Goal: Information Seeking & Learning: Understand process/instructions

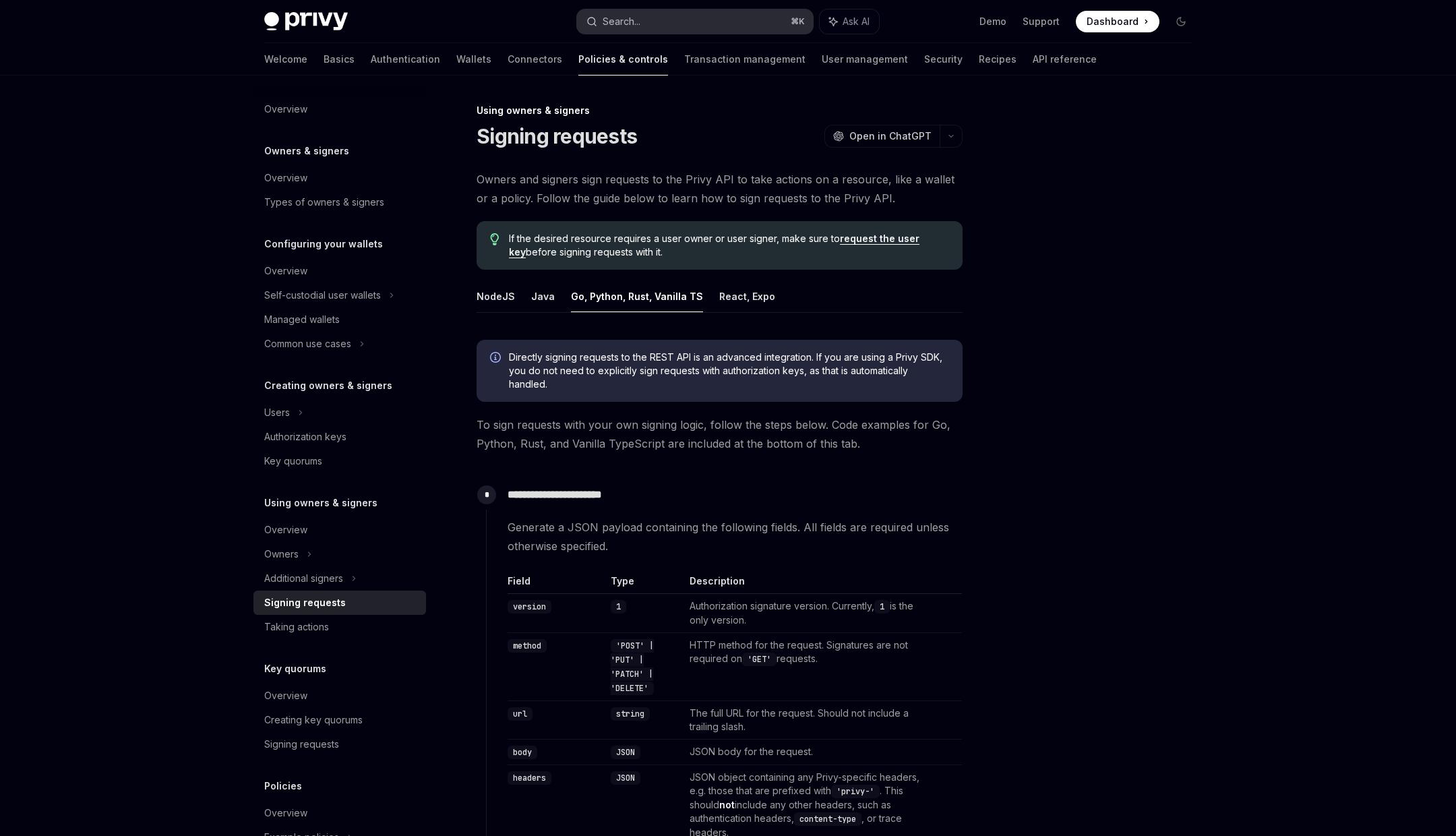
click at [675, 23] on button "Search... ⌘ K" at bounding box center [695, 21] width 236 height 25
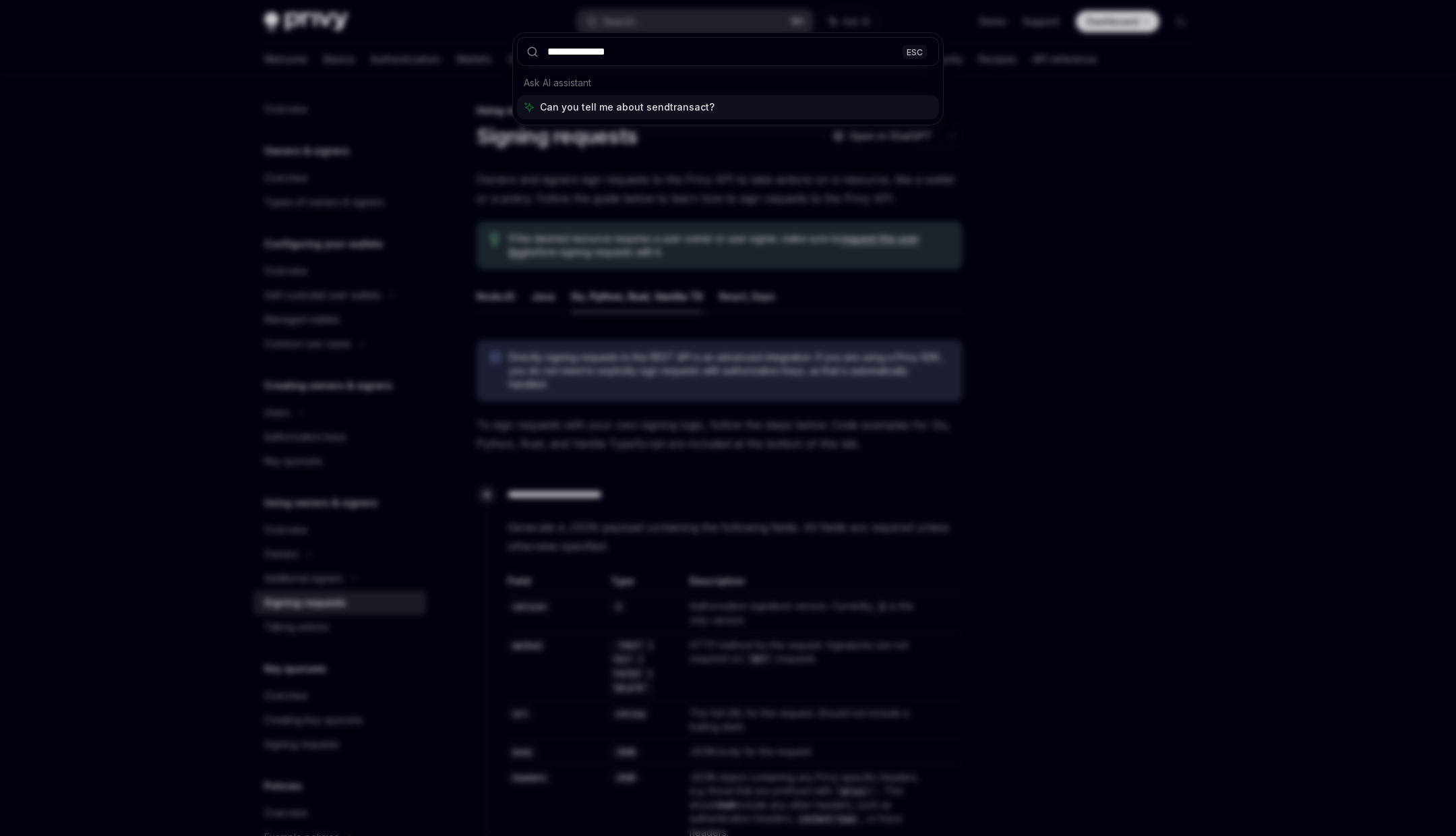
type input "**********"
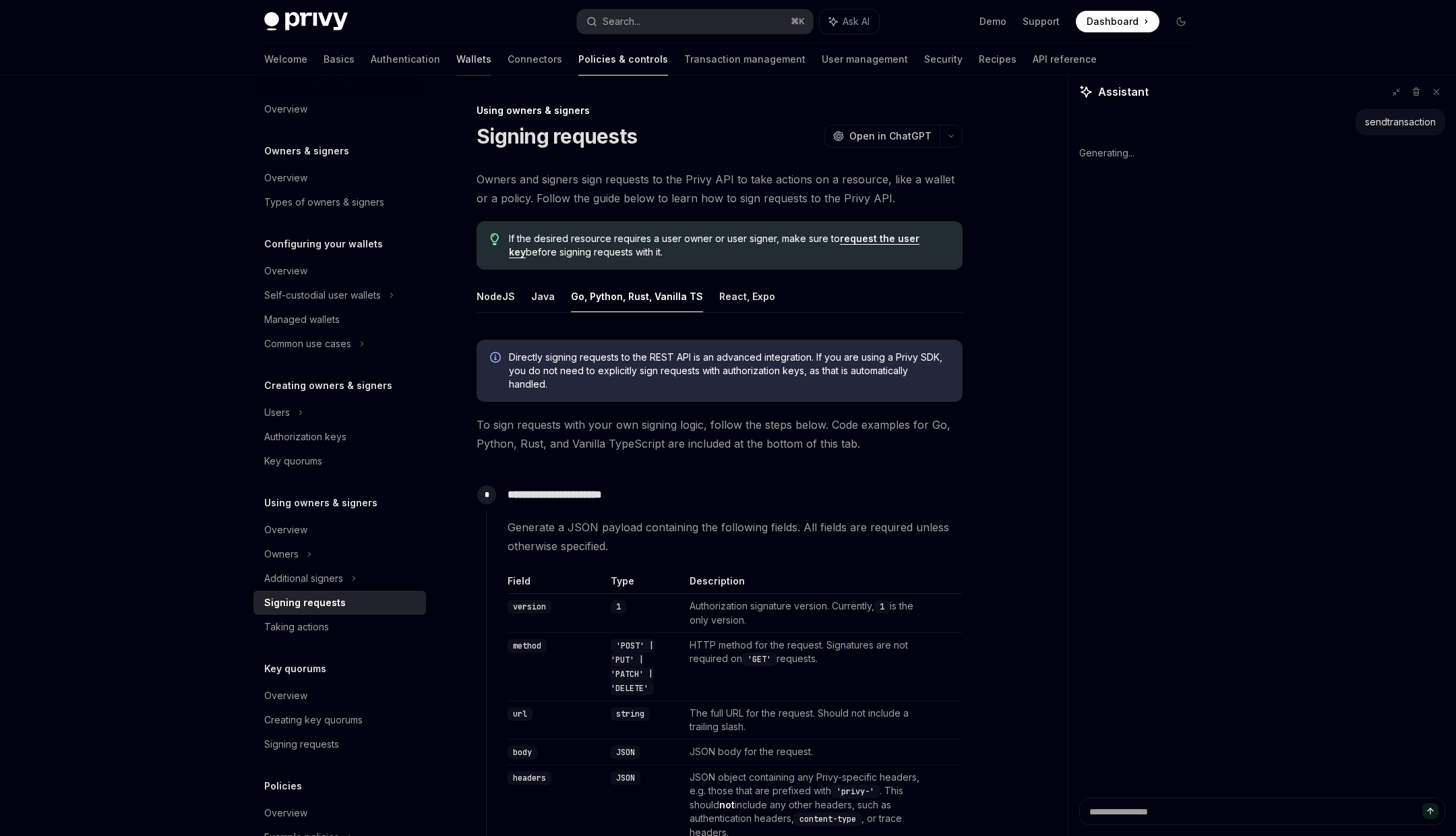
click at [457, 58] on link "Wallets" at bounding box center [474, 59] width 35 height 32
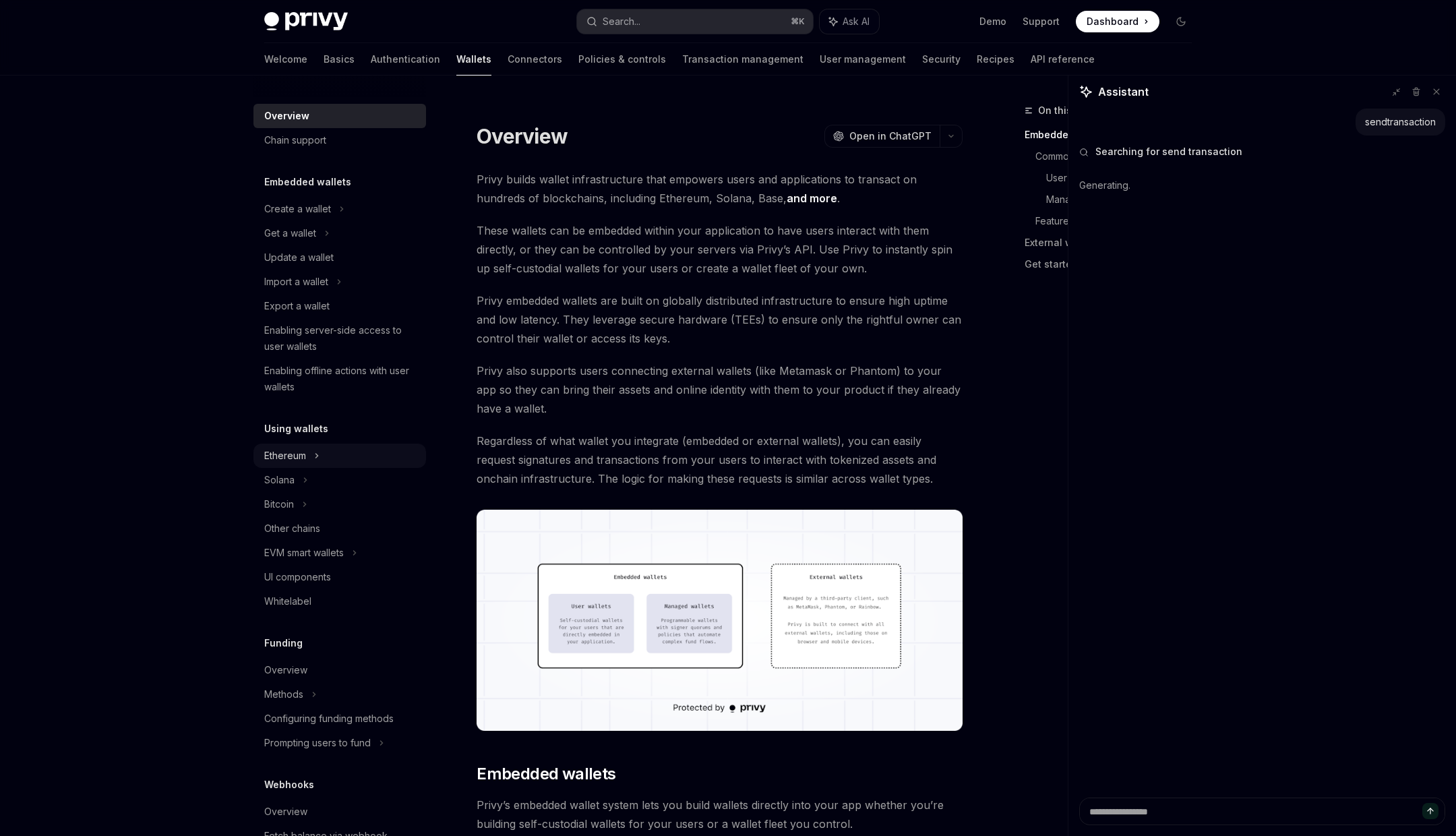
click at [315, 464] on div "Ethereum" at bounding box center [339, 456] width 173 height 25
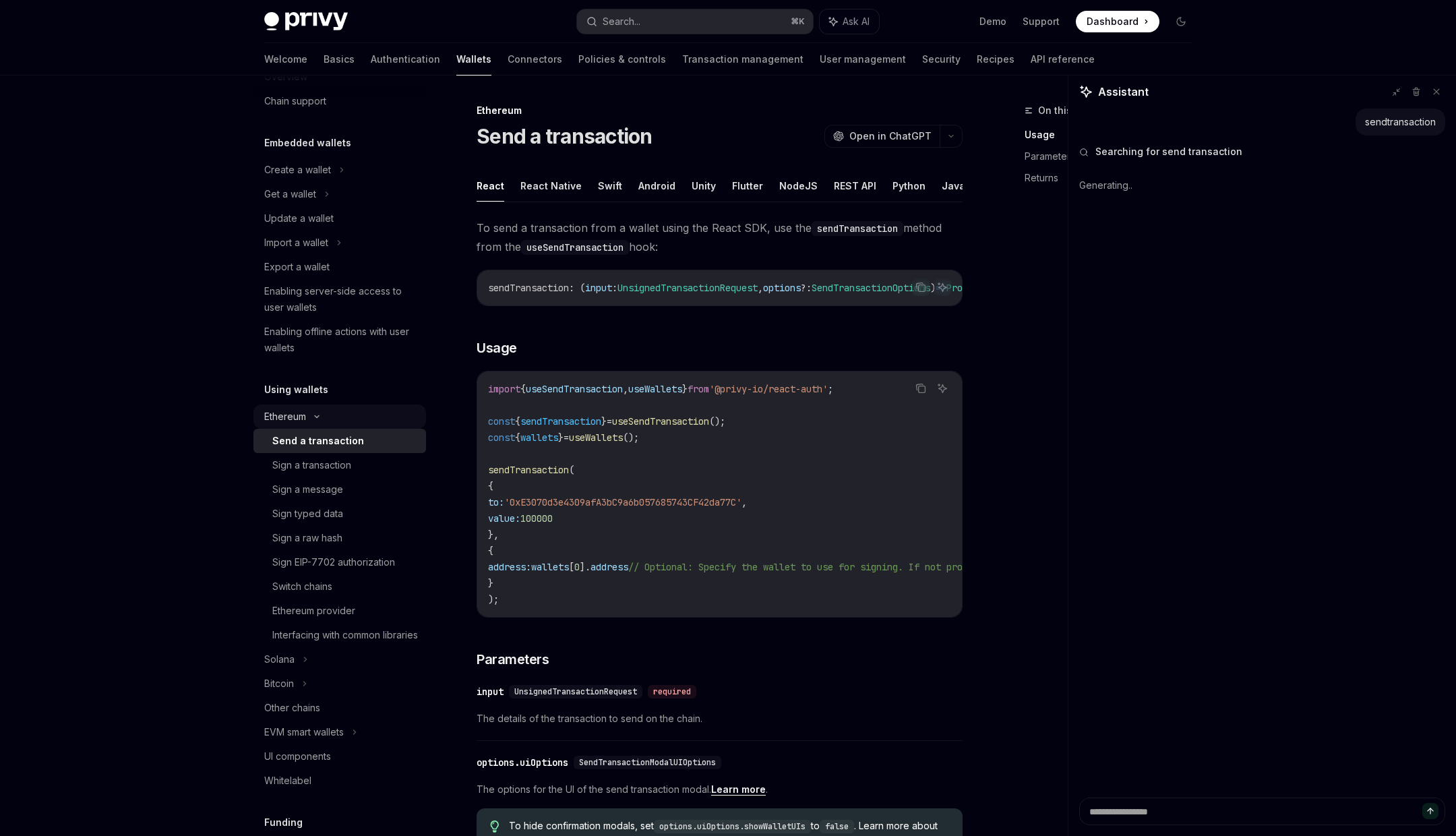
scroll to position [41, 0]
click at [504, 508] on span "to:" at bounding box center [496, 503] width 16 height 12
drag, startPoint x: 515, startPoint y: 508, endPoint x: 650, endPoint y: 508, distance: 135.0
click at [650, 508] on span "to: '0xE3070d3e4309afA3bC9a6b057685743CF42da77C' ," at bounding box center [617, 503] width 259 height 12
click at [519, 522] on span "value:" at bounding box center [504, 519] width 32 height 12
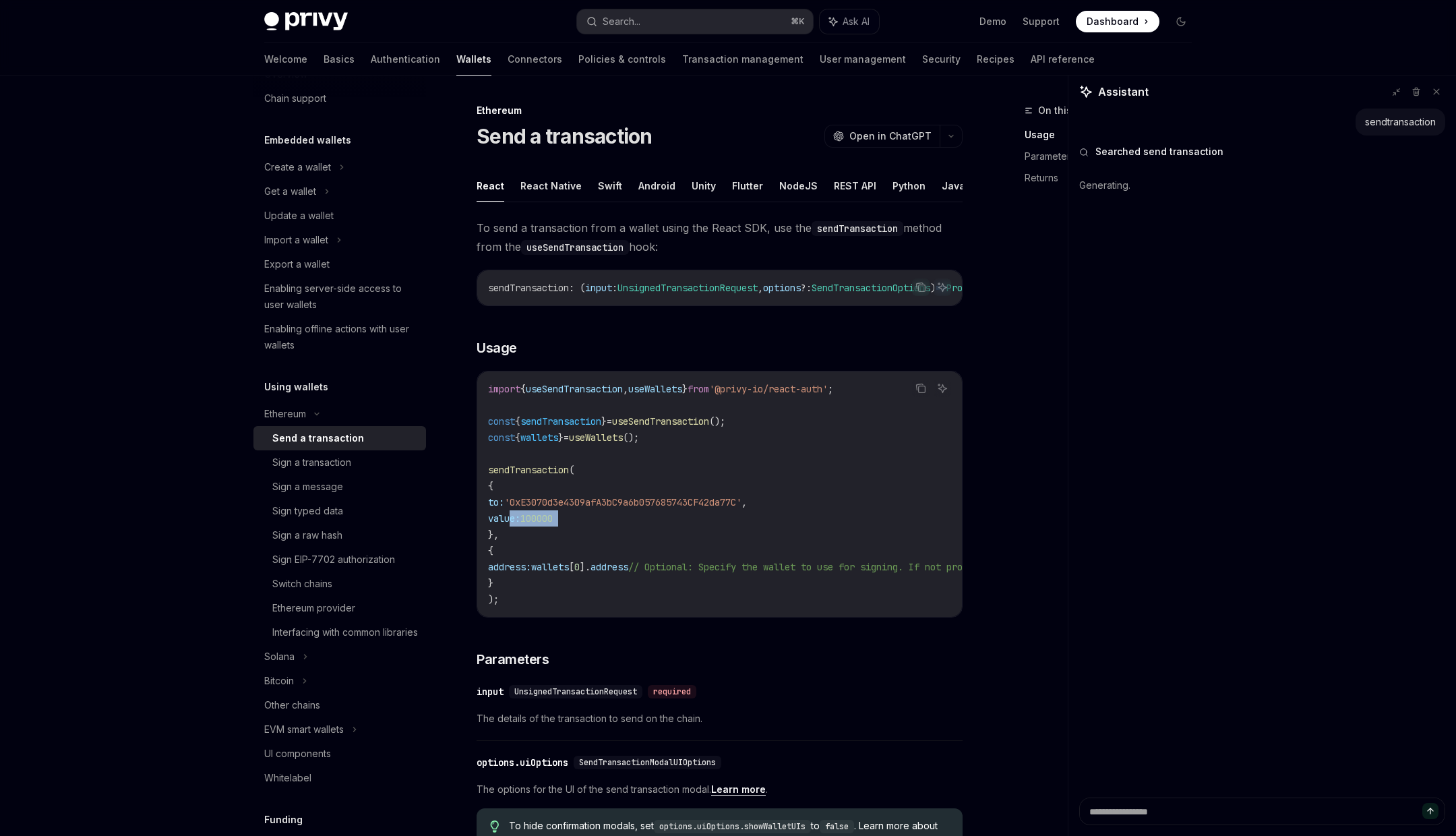
drag, startPoint x: 519, startPoint y: 522, endPoint x: 582, endPoint y: 522, distance: 63.0
click at [553, 522] on span "value: 100000" at bounding box center [520, 519] width 64 height 12
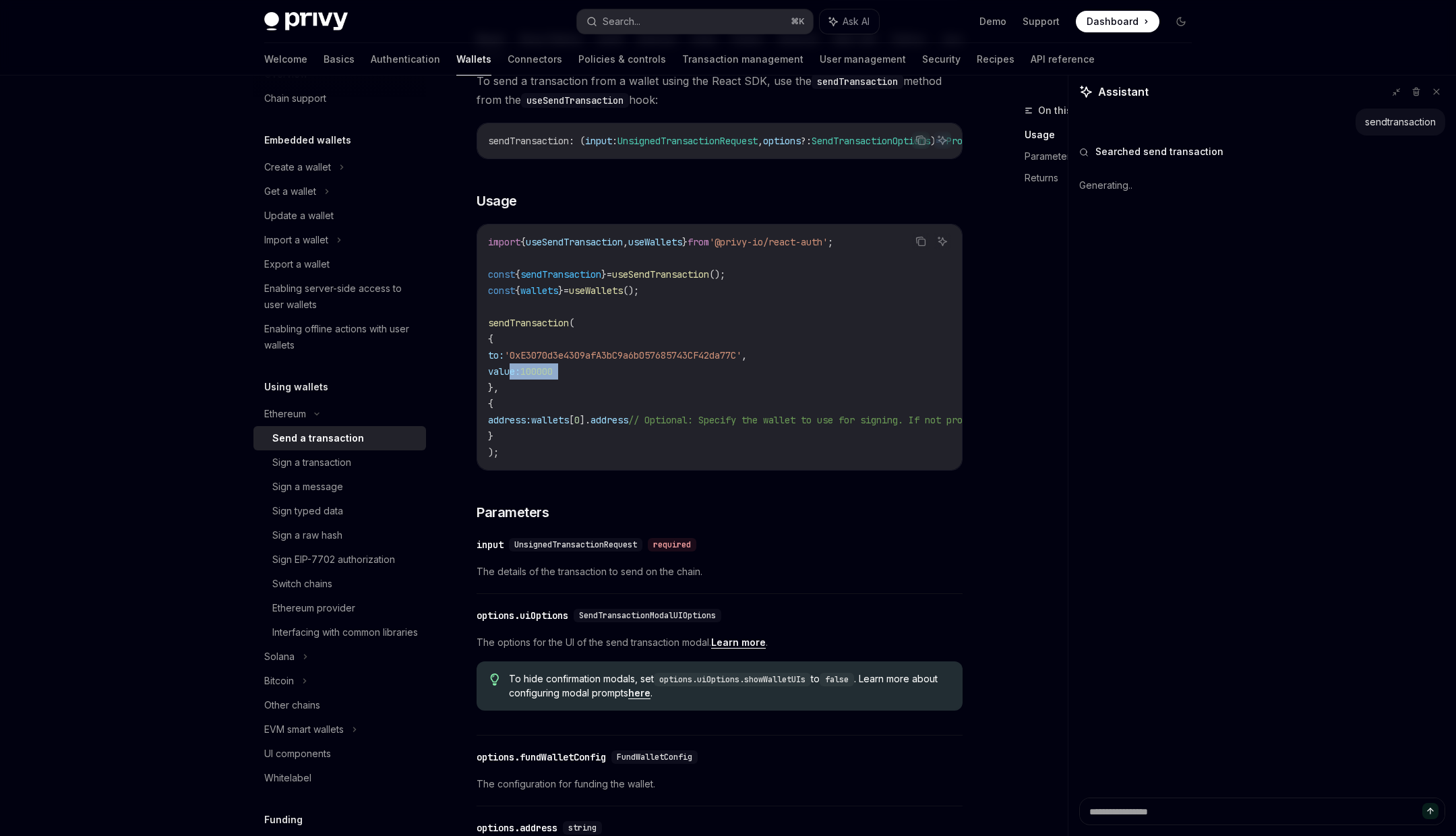
scroll to position [155, 0]
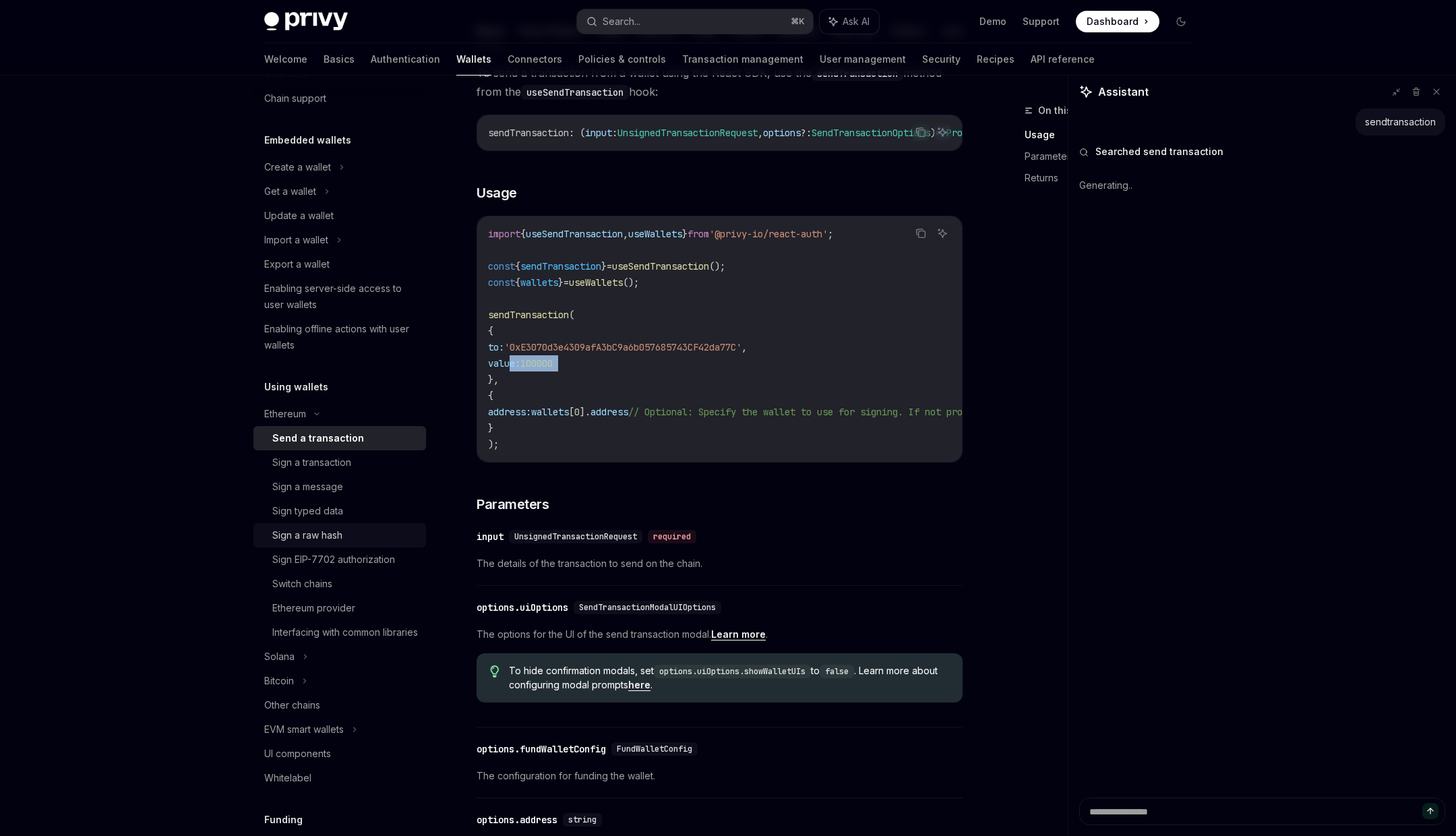
click at [321, 539] on div "Sign a raw hash" at bounding box center [307, 535] width 70 height 16
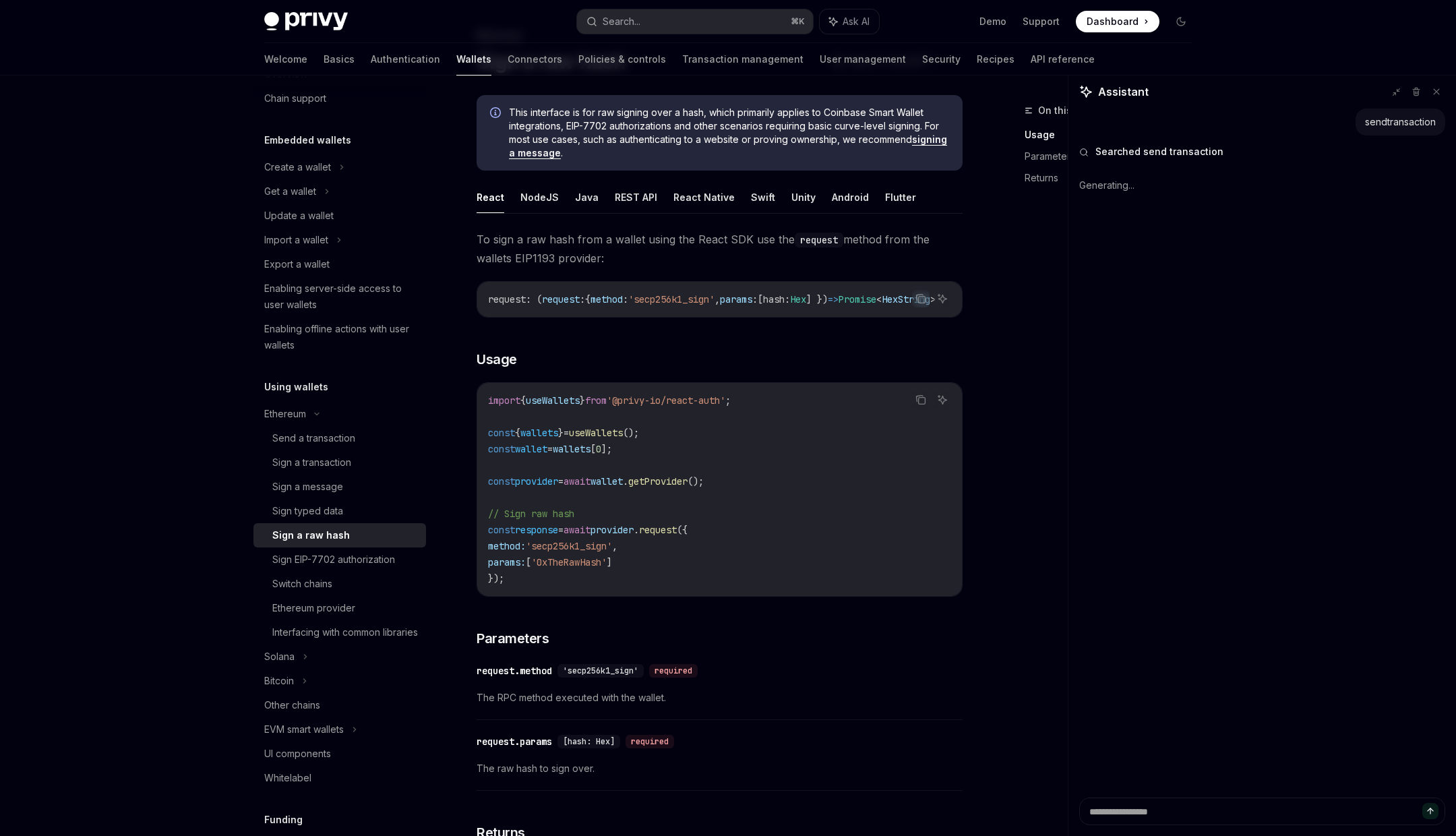
scroll to position [81, 0]
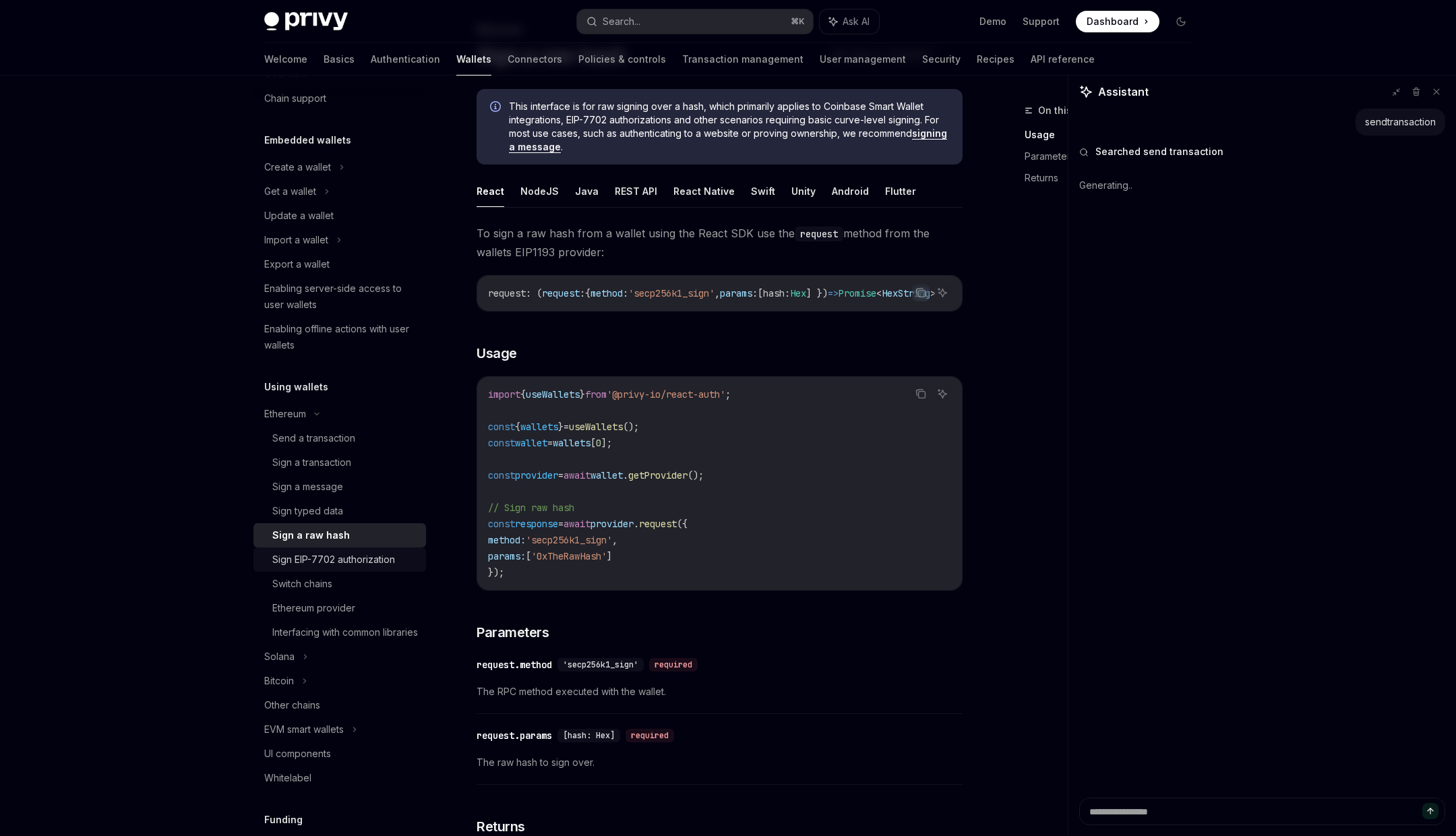
click at [345, 563] on div "Sign EIP-7702 authorization" at bounding box center [334, 560] width 123 height 16
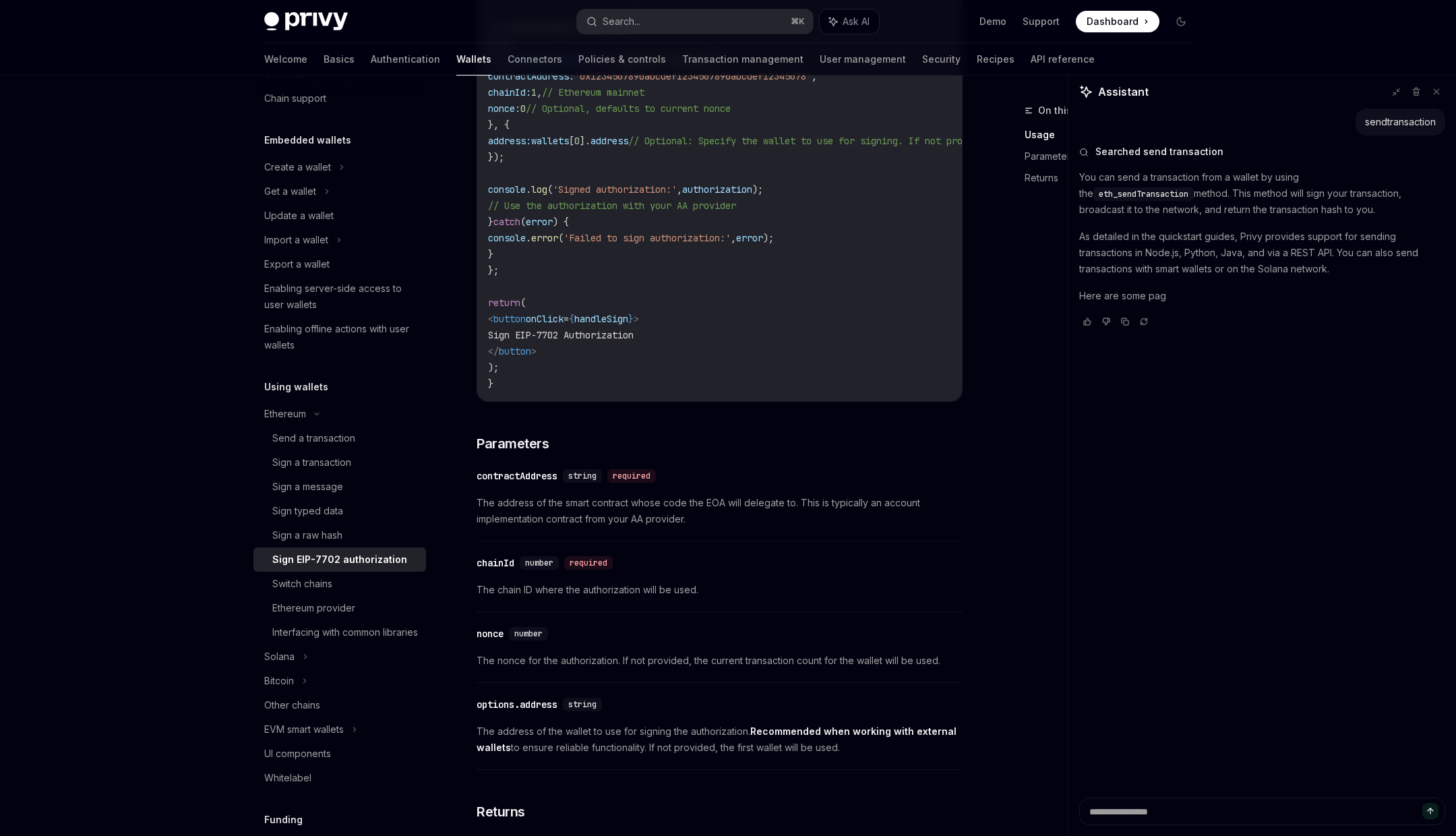
scroll to position [719, 0]
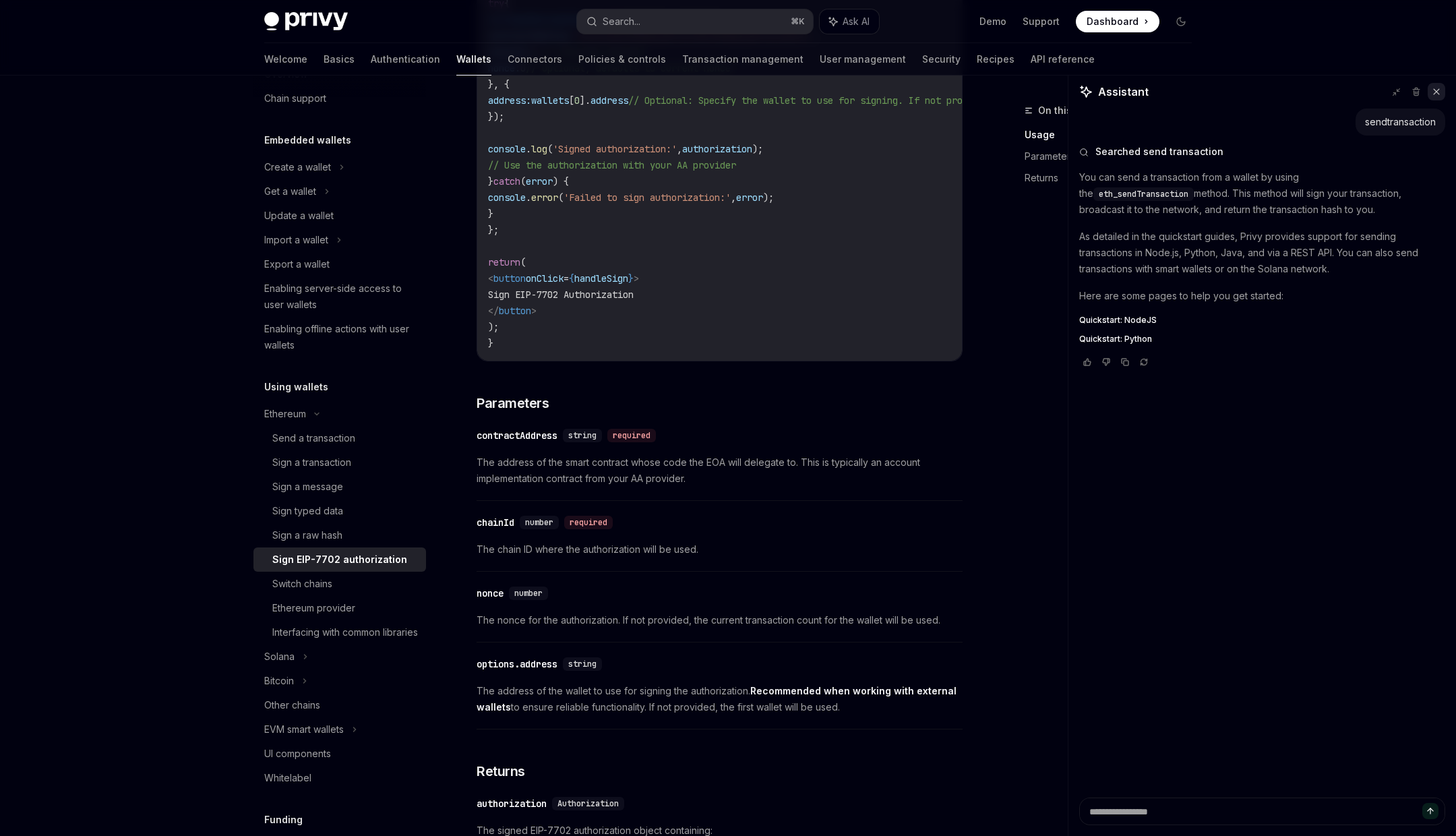
click at [1433, 90] on icon at bounding box center [1437, 91] width 9 height 9
type textarea "*"
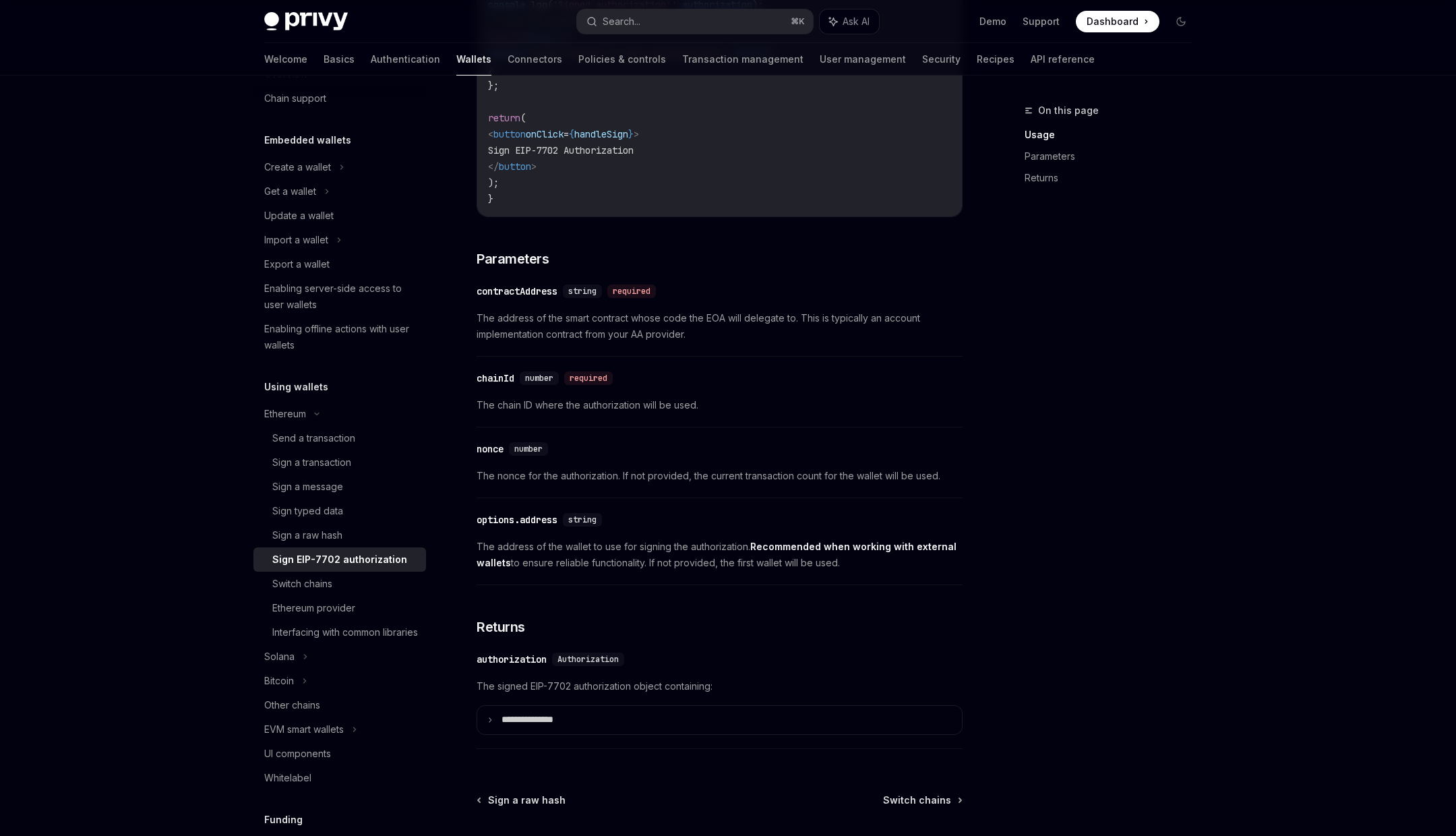
scroll to position [984, 0]
